Goal: Information Seeking & Learning: Learn about a topic

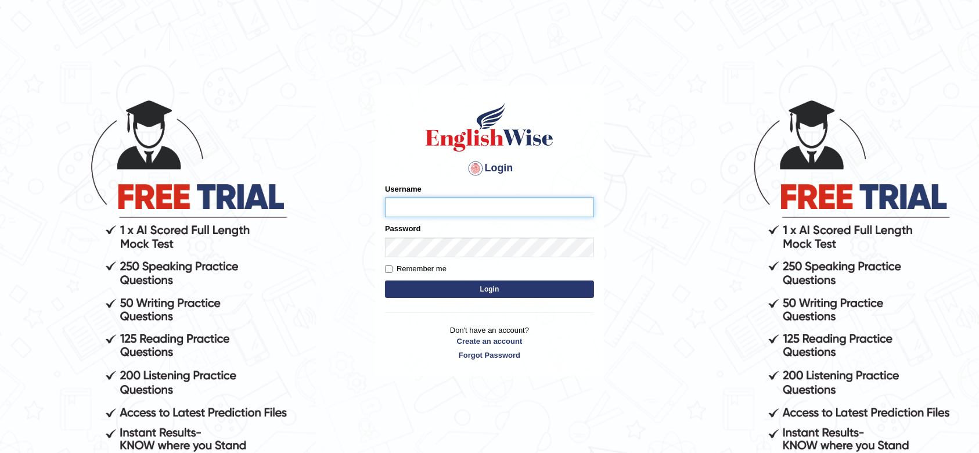
type input "krishnagpal555"
click at [424, 288] on button "Login" at bounding box center [489, 288] width 209 height 17
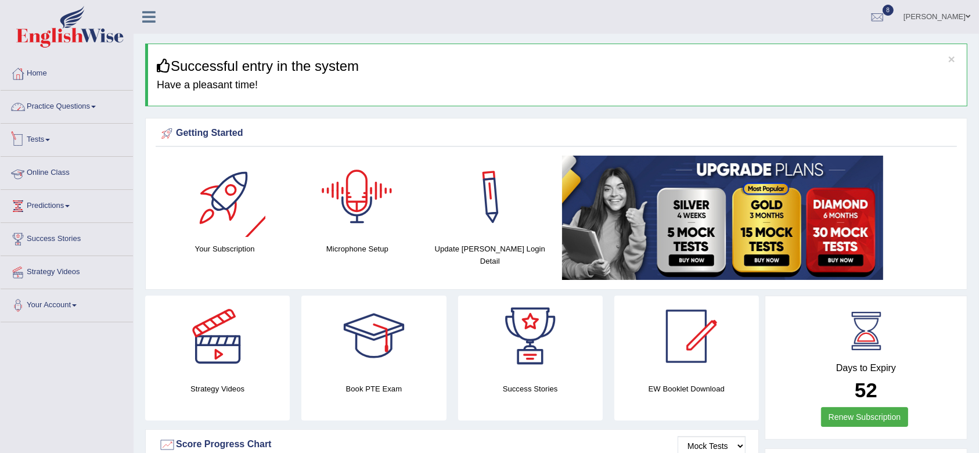
click at [73, 98] on link "Practice Questions" at bounding box center [67, 105] width 132 height 29
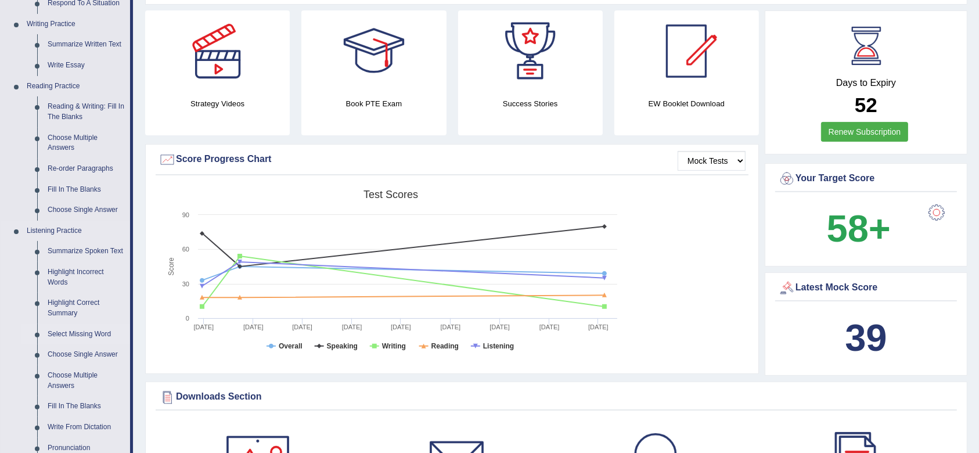
scroll to position [309, 0]
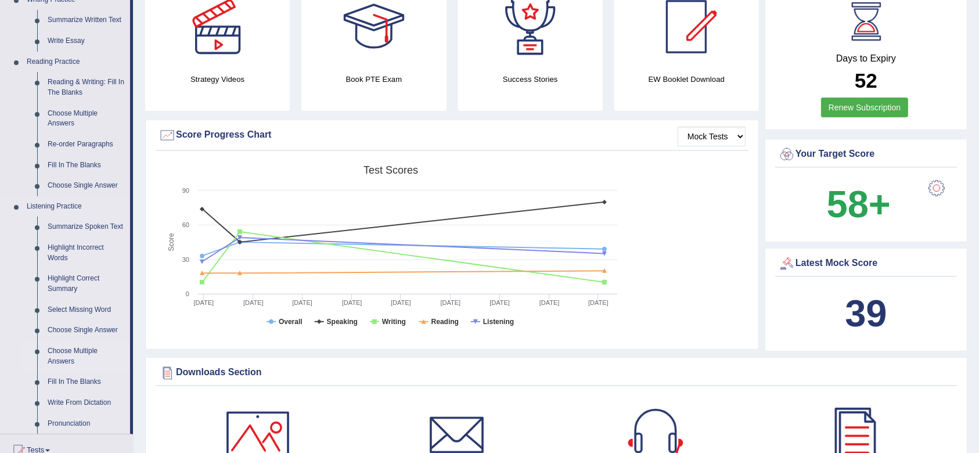
click at [73, 350] on link "Choose Multiple Answers" at bounding box center [86, 356] width 88 height 31
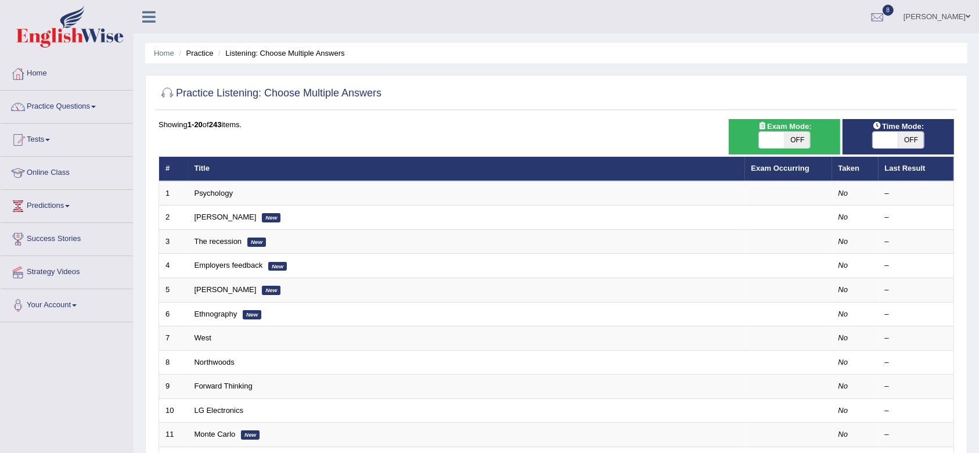
click at [775, 139] on span at bounding box center [772, 140] width 26 height 16
checkbox input "true"
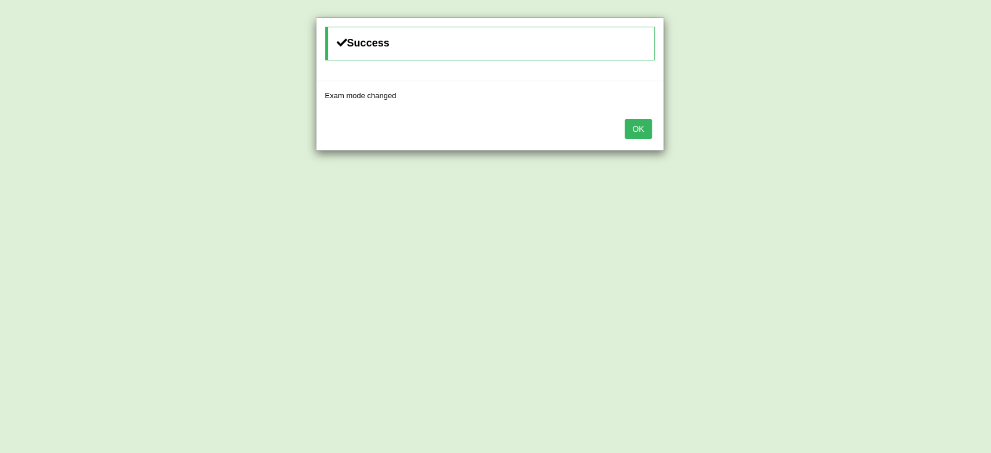
click at [641, 119] on button "OK" at bounding box center [638, 129] width 27 height 20
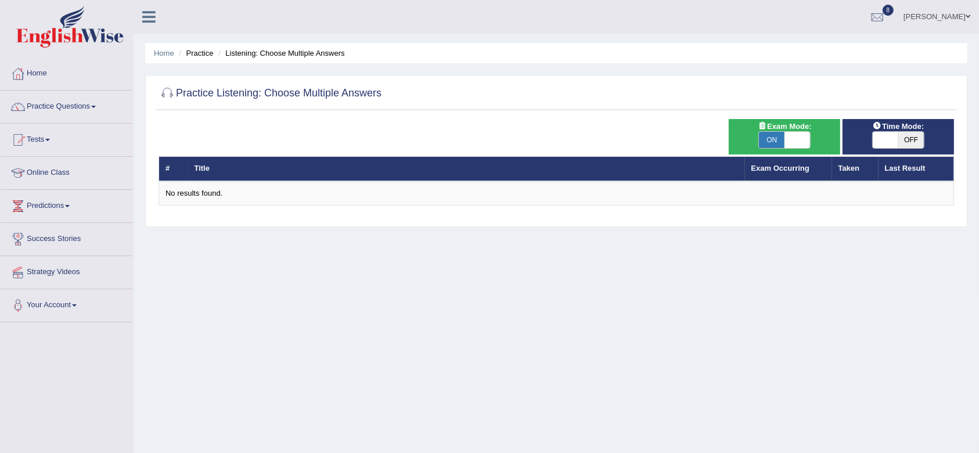
click at [775, 138] on span "ON" at bounding box center [772, 140] width 26 height 16
checkbox input "false"
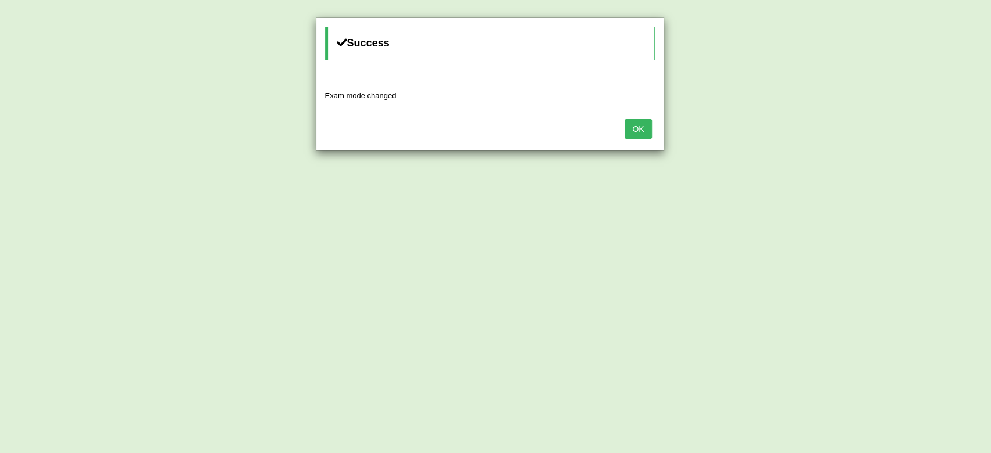
click at [636, 129] on button "OK" at bounding box center [638, 129] width 27 height 20
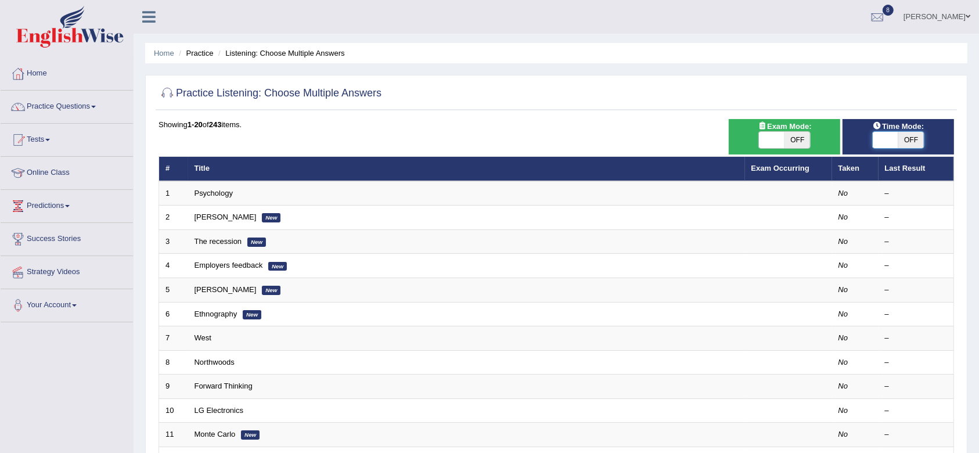
click at [889, 142] on span at bounding box center [885, 140] width 26 height 16
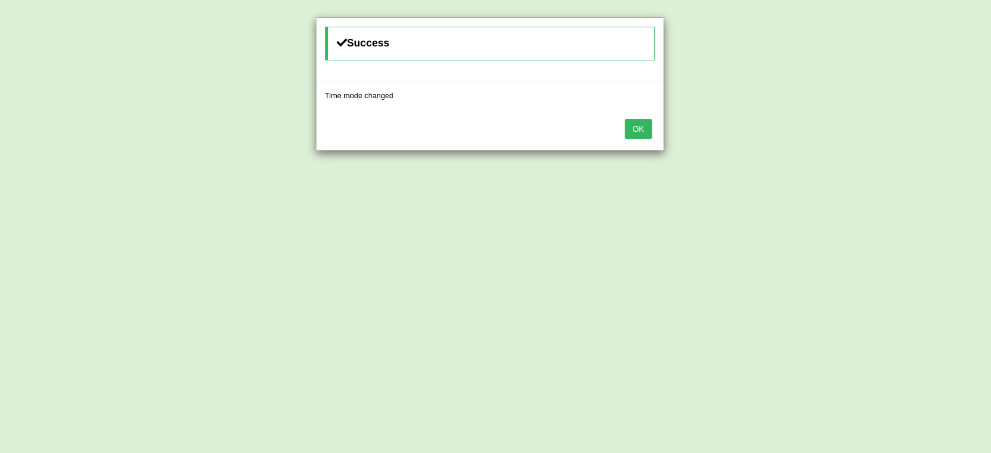
click at [643, 124] on button "OK" at bounding box center [638, 129] width 27 height 20
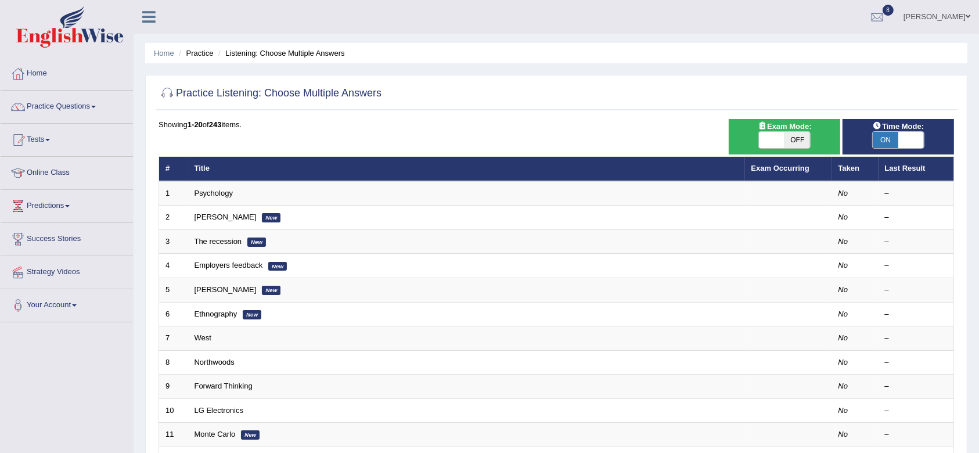
click at [890, 137] on span "ON" at bounding box center [885, 140] width 26 height 16
checkbox input "false"
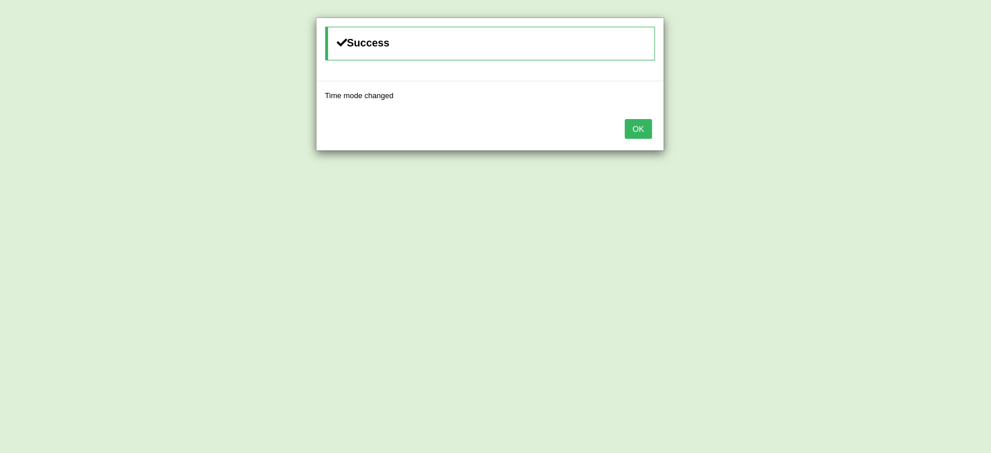
click at [636, 124] on button "OK" at bounding box center [638, 129] width 27 height 20
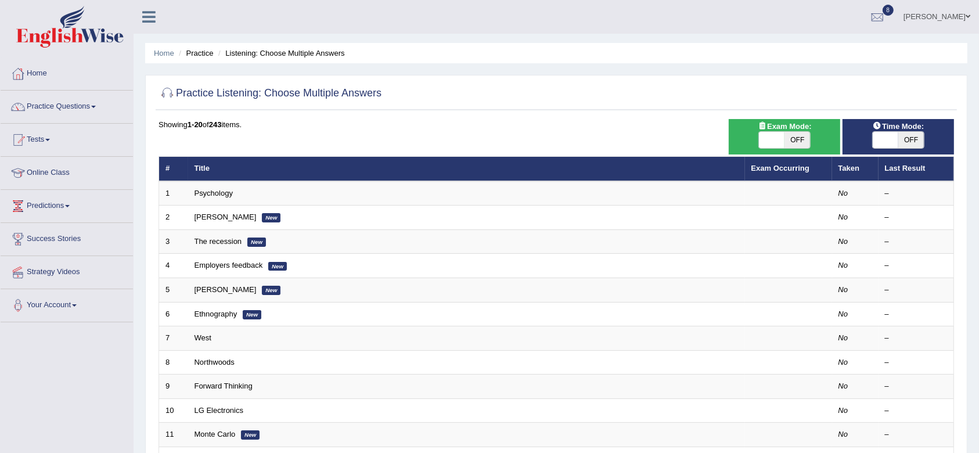
click at [796, 137] on span "OFF" at bounding box center [797, 140] width 26 height 16
checkbox input "true"
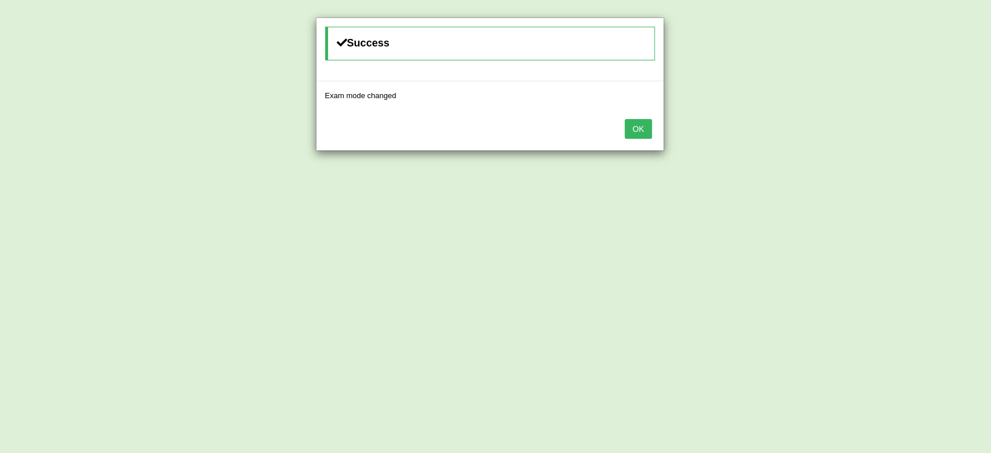
click at [645, 128] on button "OK" at bounding box center [638, 129] width 27 height 20
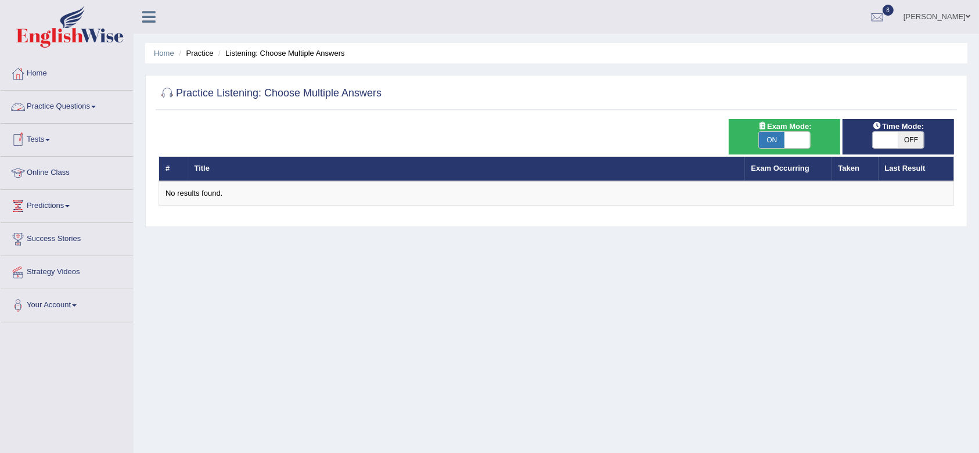
click at [65, 106] on link "Practice Questions" at bounding box center [67, 105] width 132 height 29
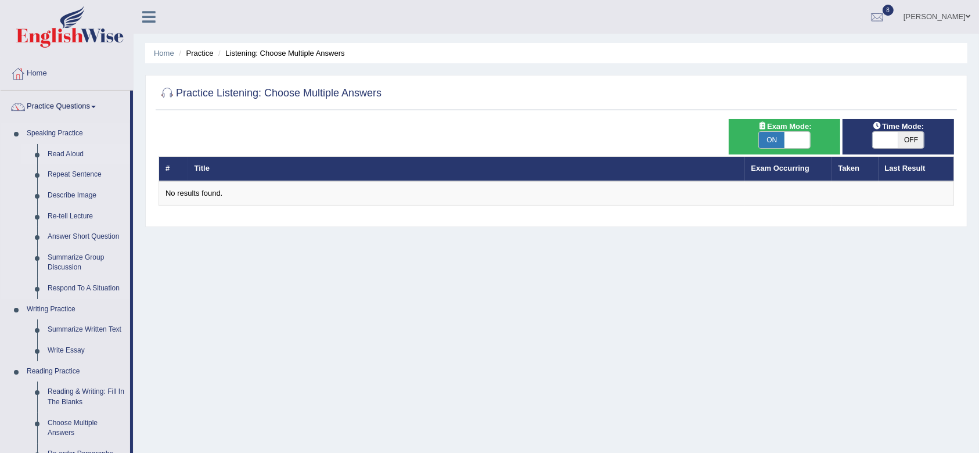
click at [70, 151] on link "Read Aloud" at bounding box center [86, 154] width 88 height 21
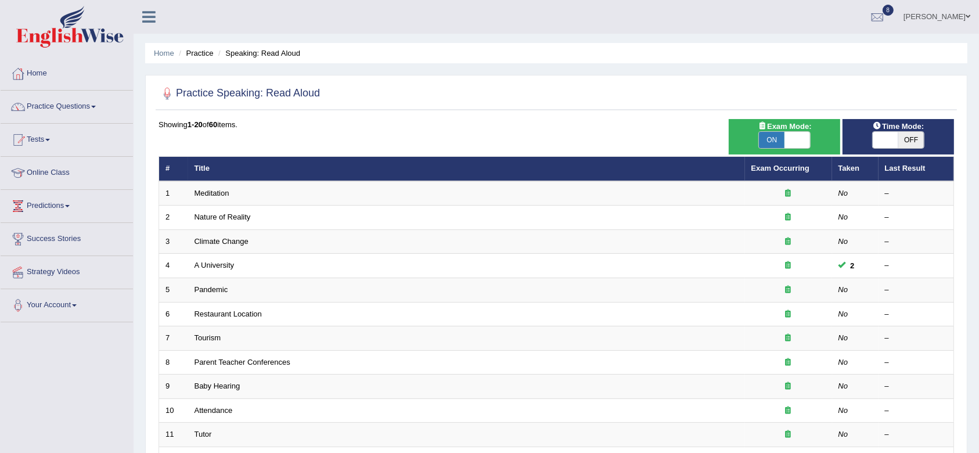
click at [787, 138] on span at bounding box center [797, 140] width 26 height 16
checkbox input "false"
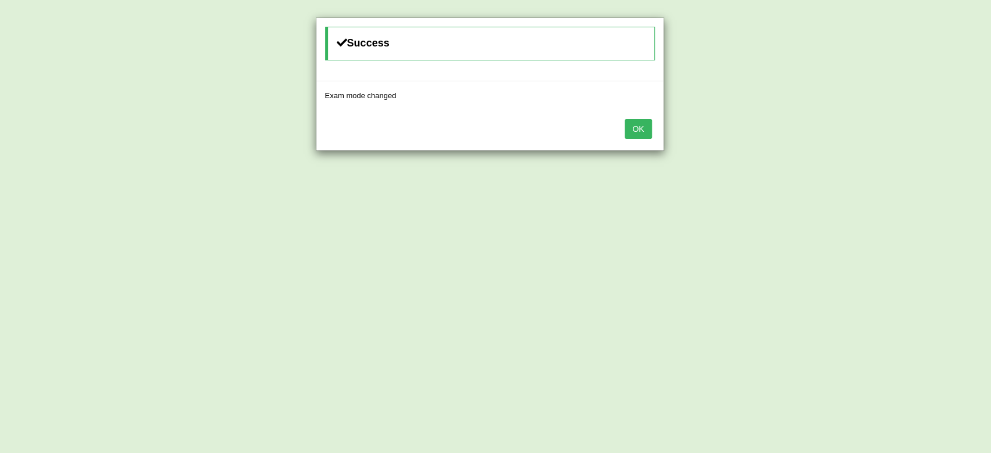
click at [628, 127] on button "OK" at bounding box center [638, 129] width 27 height 20
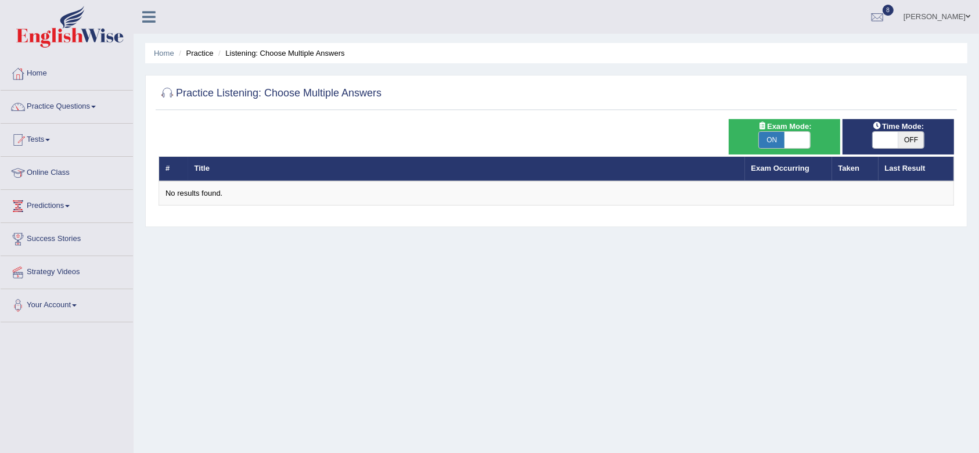
click at [770, 139] on span "ON" at bounding box center [772, 140] width 26 height 16
checkbox input "false"
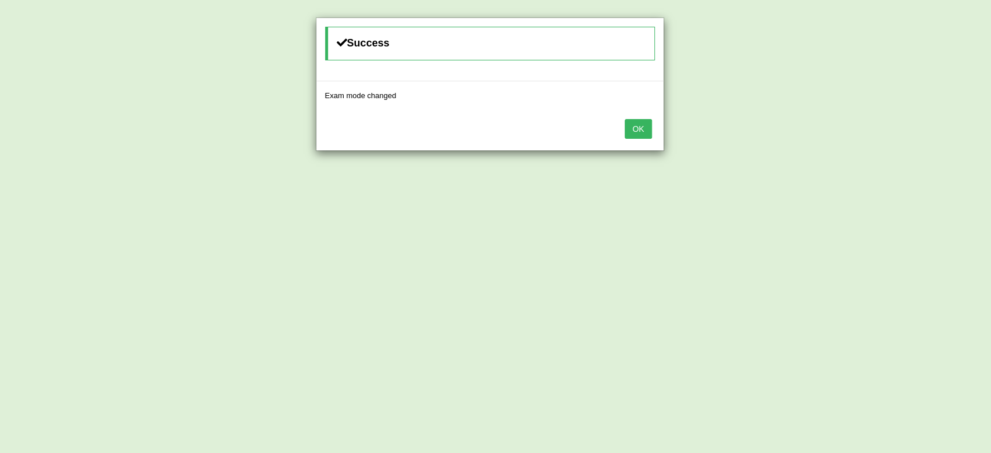
click at [633, 121] on button "OK" at bounding box center [638, 129] width 27 height 20
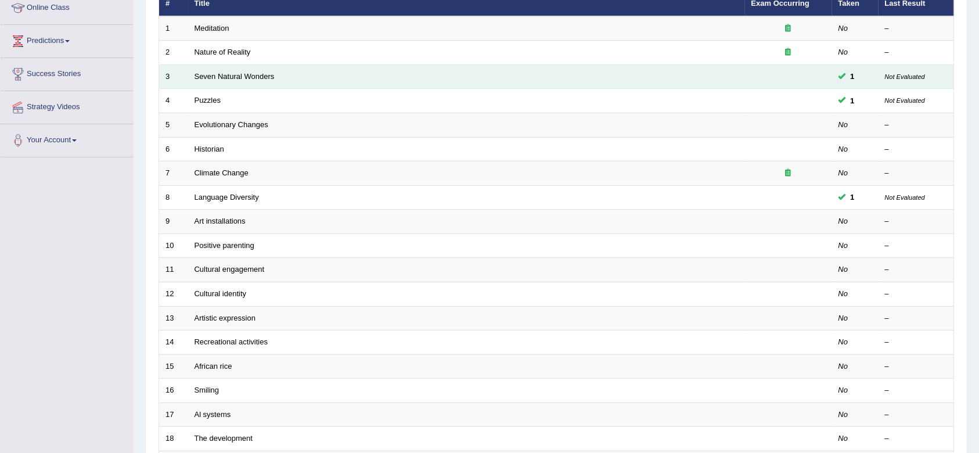
scroll to position [232, 0]
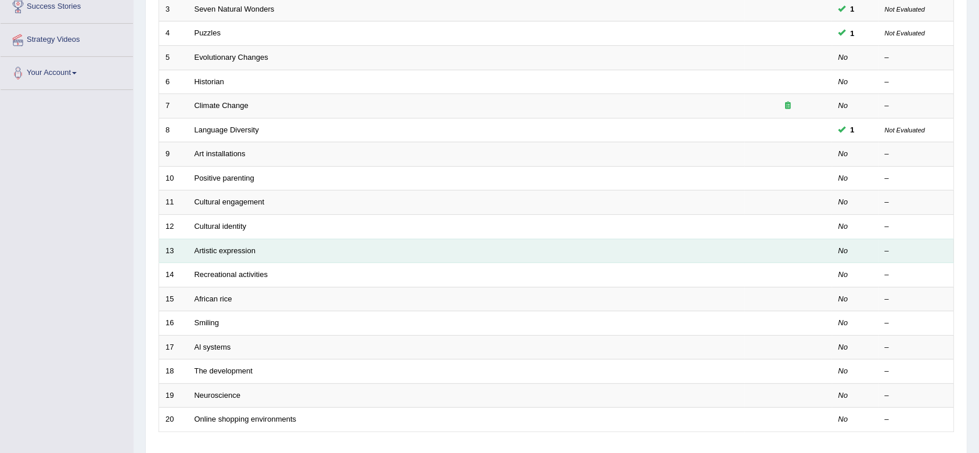
drag, startPoint x: 225, startPoint y: 222, endPoint x: 279, endPoint y: 250, distance: 60.0
click at [225, 222] on link "Cultural identity" at bounding box center [220, 226] width 52 height 9
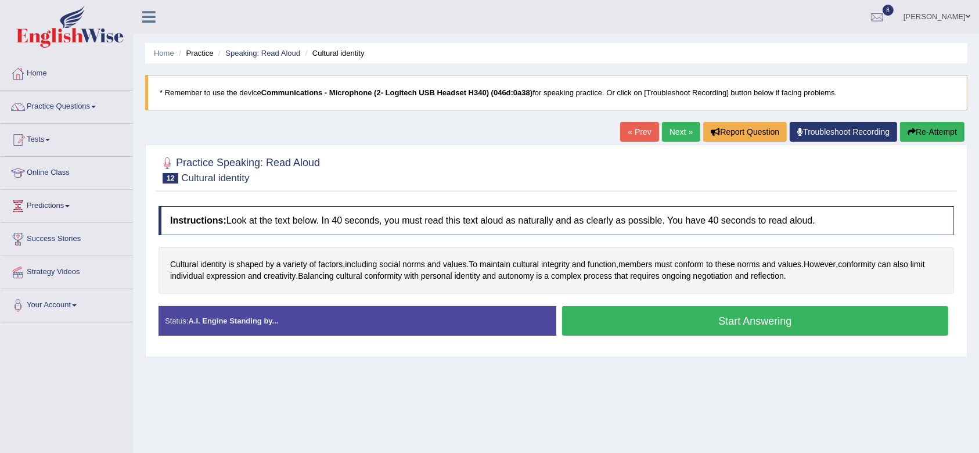
click at [557, 48] on ul "Home Practice Speaking: Read Aloud Cultural identity" at bounding box center [556, 53] width 822 height 20
